Goal: Find specific page/section: Find specific page/section

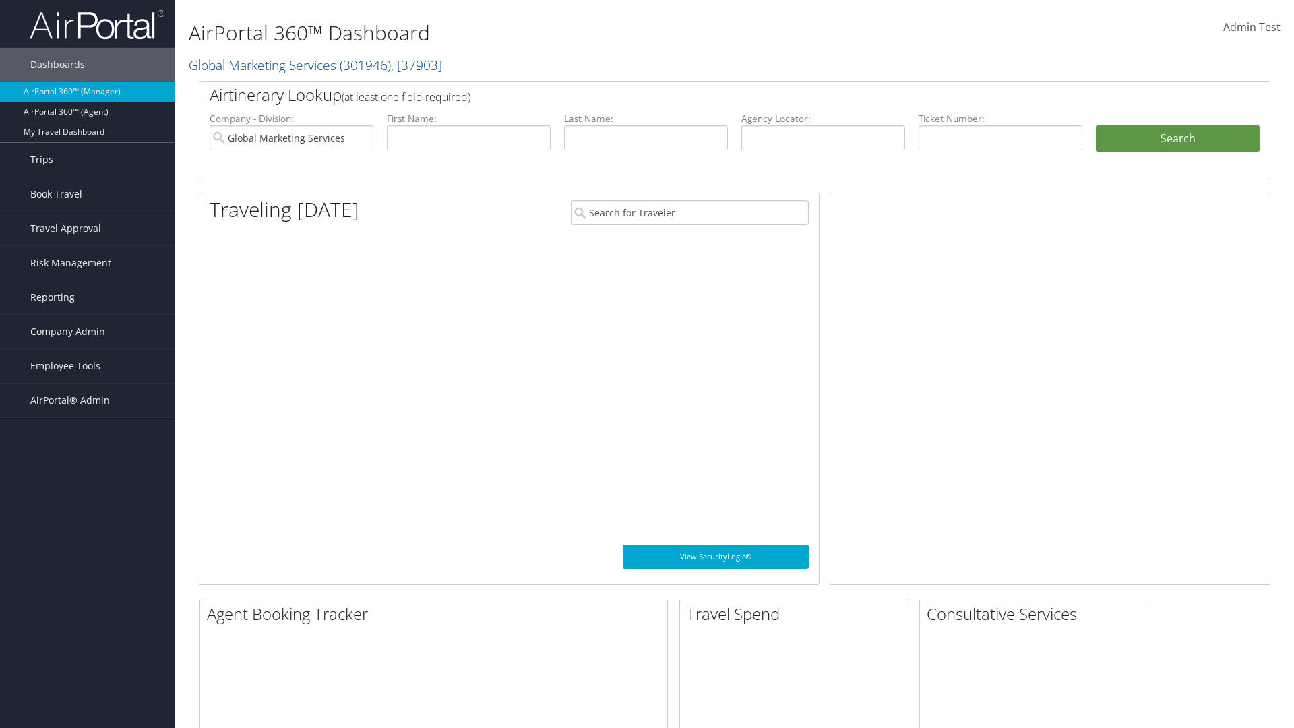
click at [88, 332] on span "Company Admin" at bounding box center [67, 332] width 75 height 34
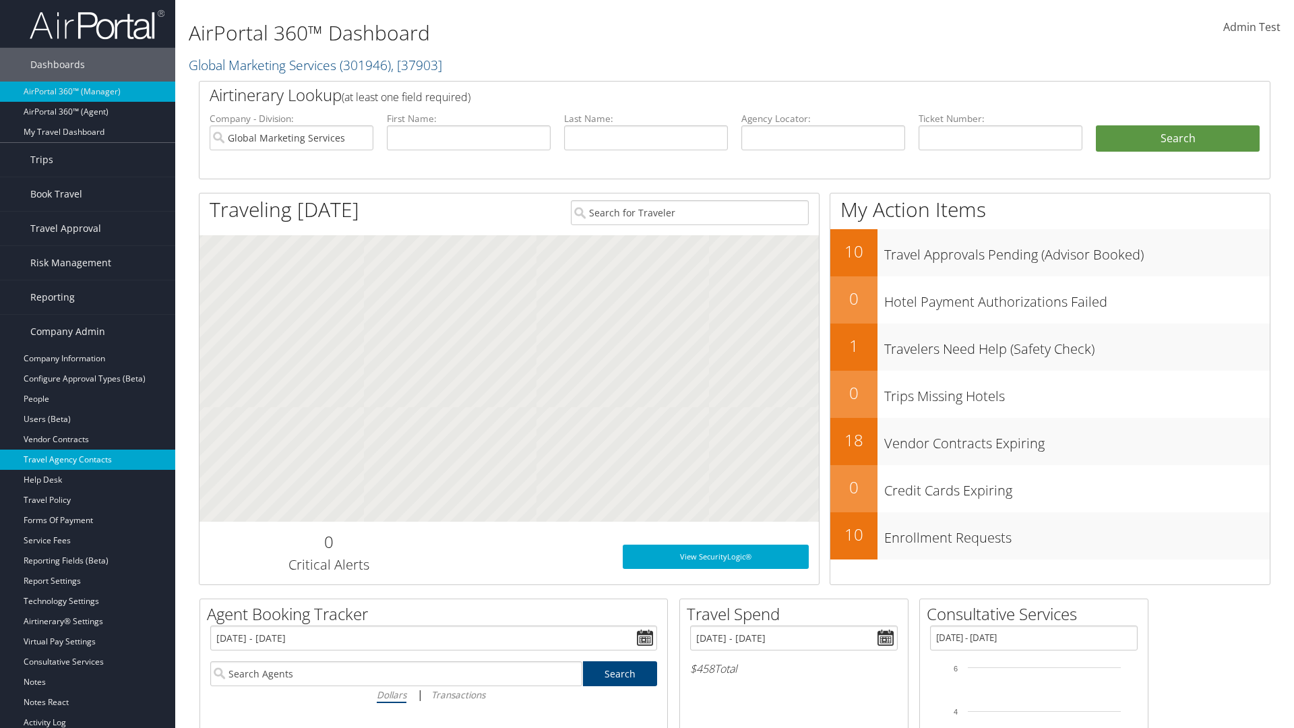
click at [88, 460] on link "Travel Agency Contacts" at bounding box center [87, 460] width 175 height 20
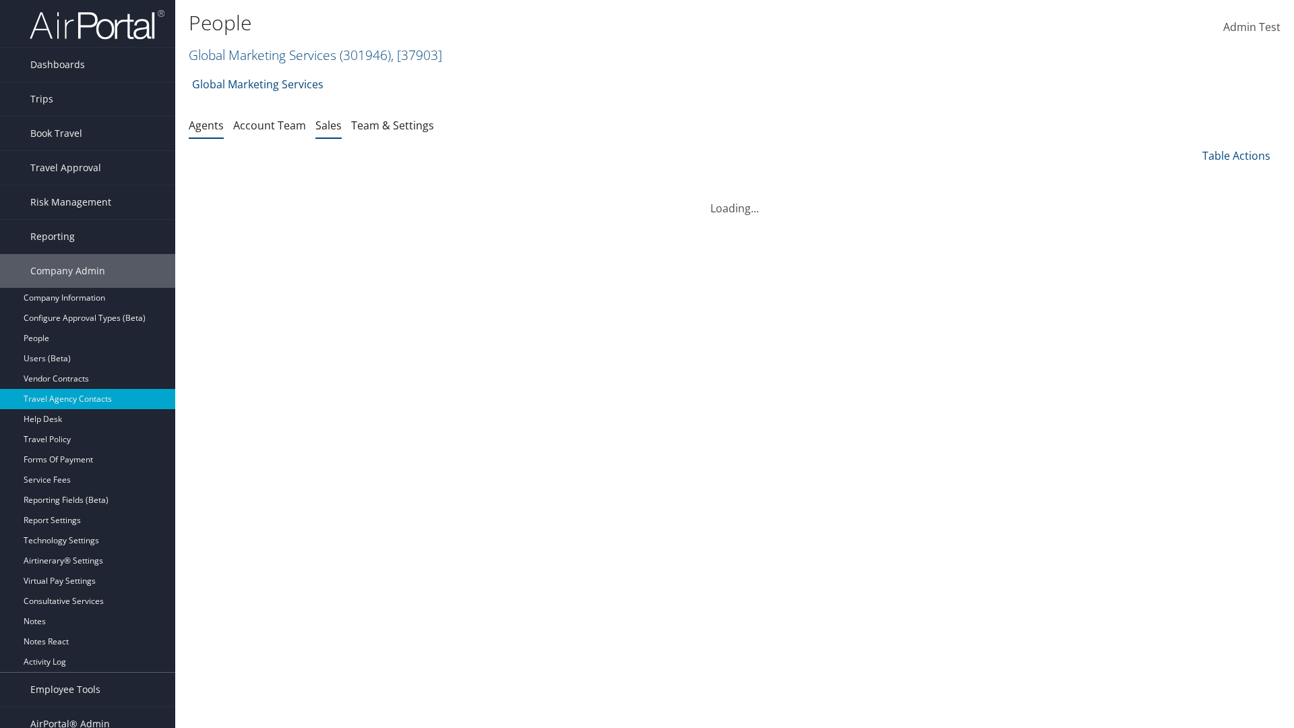
click at [328, 125] on link "Sales" at bounding box center [328, 125] width 26 height 15
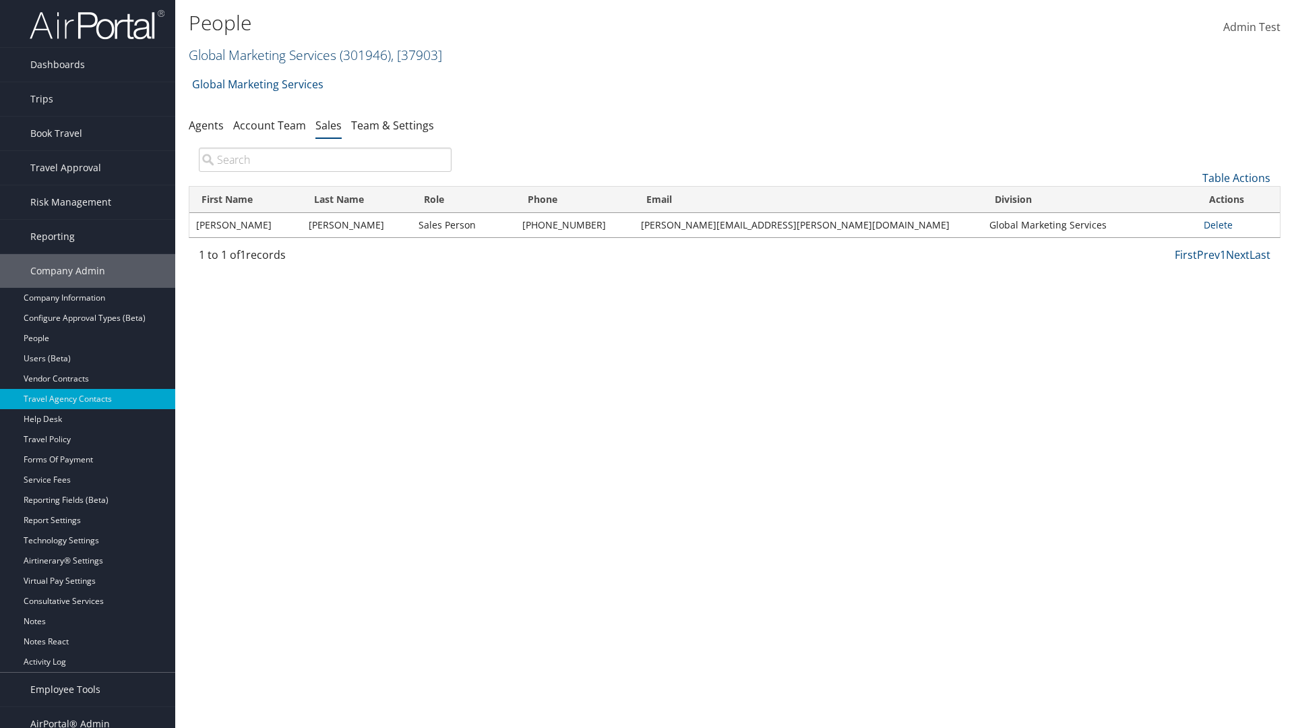
click at [261, 55] on link "Global Marketing Services ( 301946 ) , [ 37903 ]" at bounding box center [315, 55] width 253 height 18
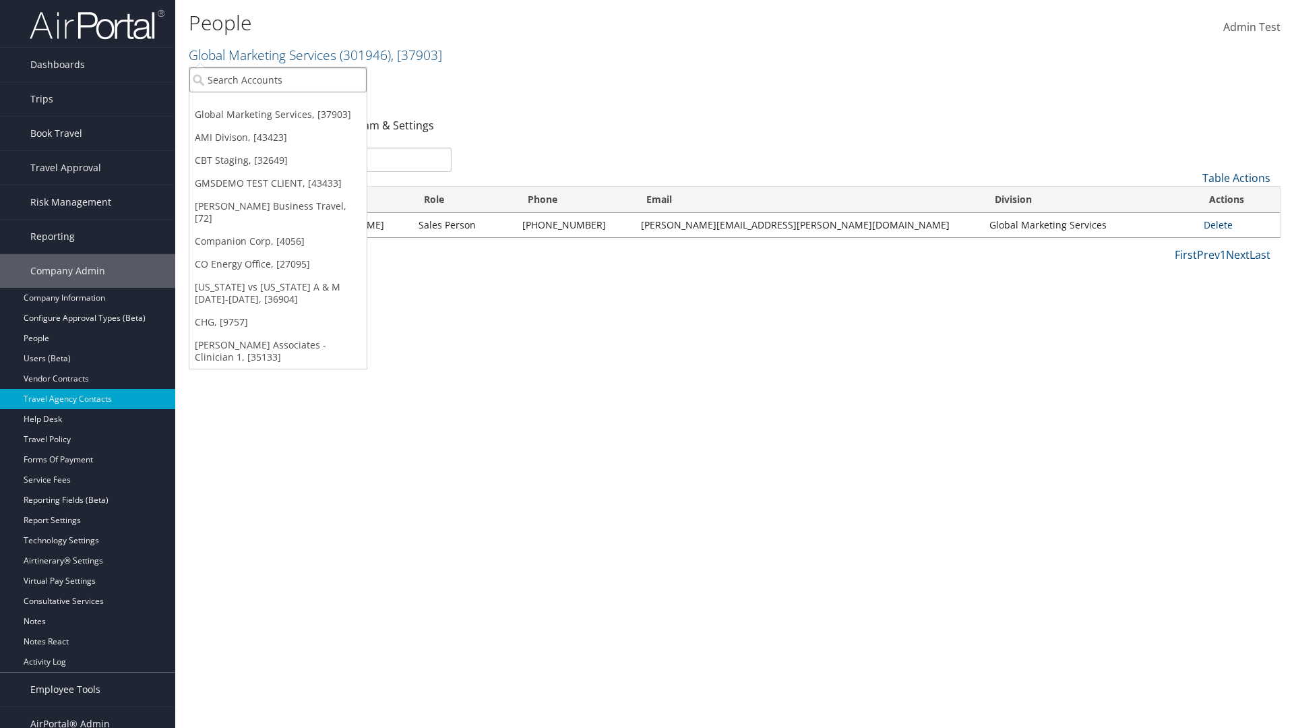
click at [278, 80] on input "search" at bounding box center [277, 79] width 177 height 25
type input "Global Marketing Services"
